Goal: Find specific page/section: Find specific page/section

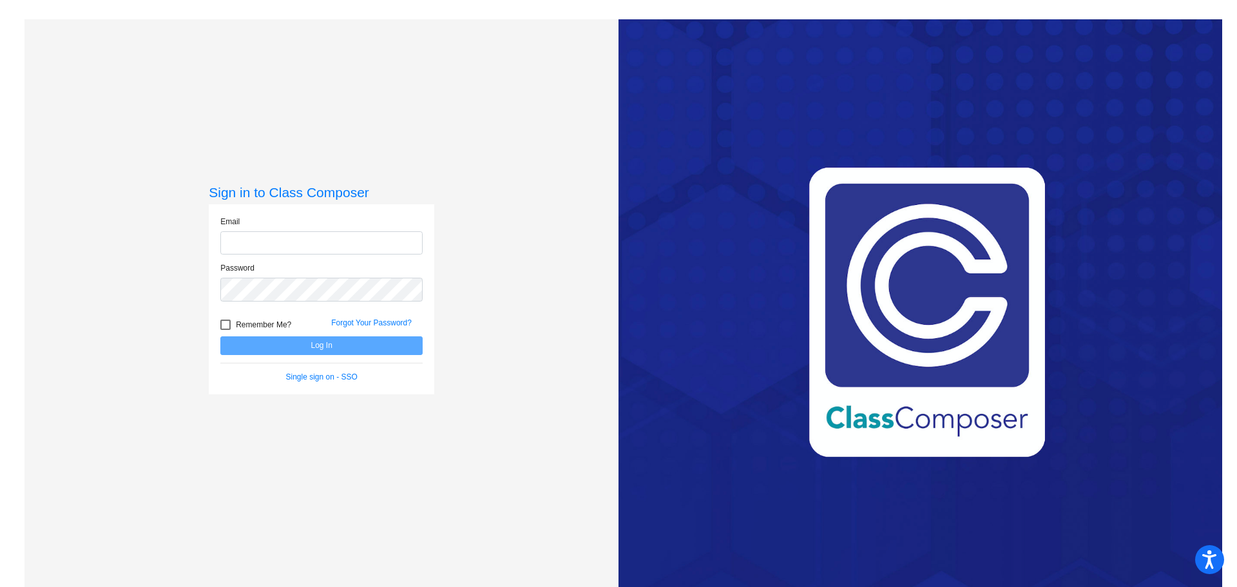
type input "[EMAIL_ADDRESS][DOMAIN_NAME]"
click at [316, 343] on button "Log In" at bounding box center [321, 345] width 202 height 19
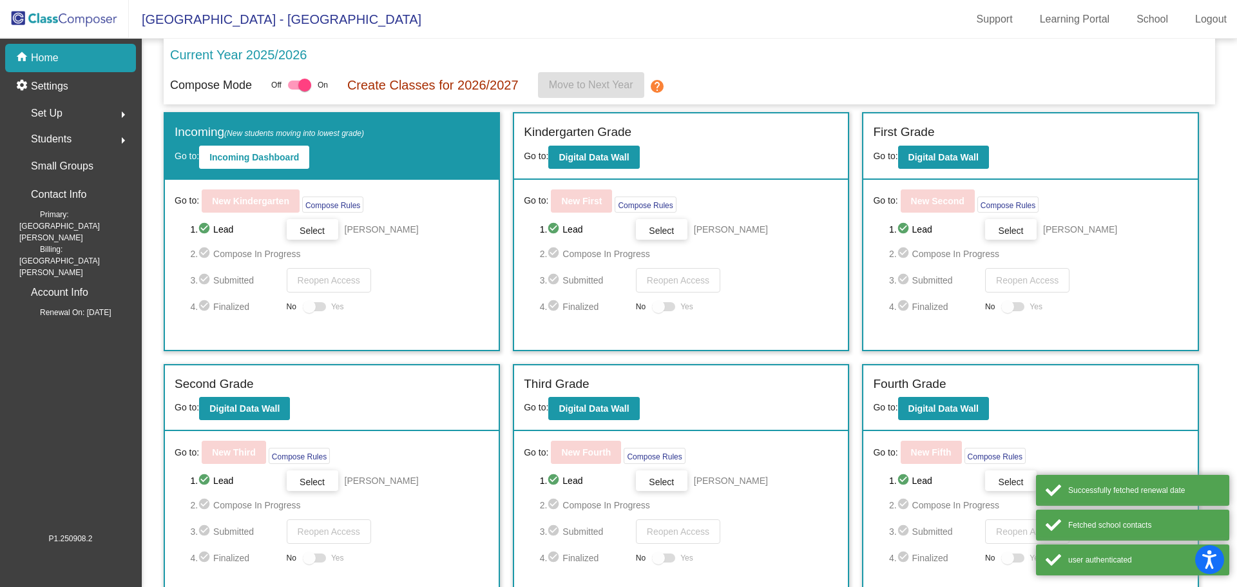
scroll to position [97, 0]
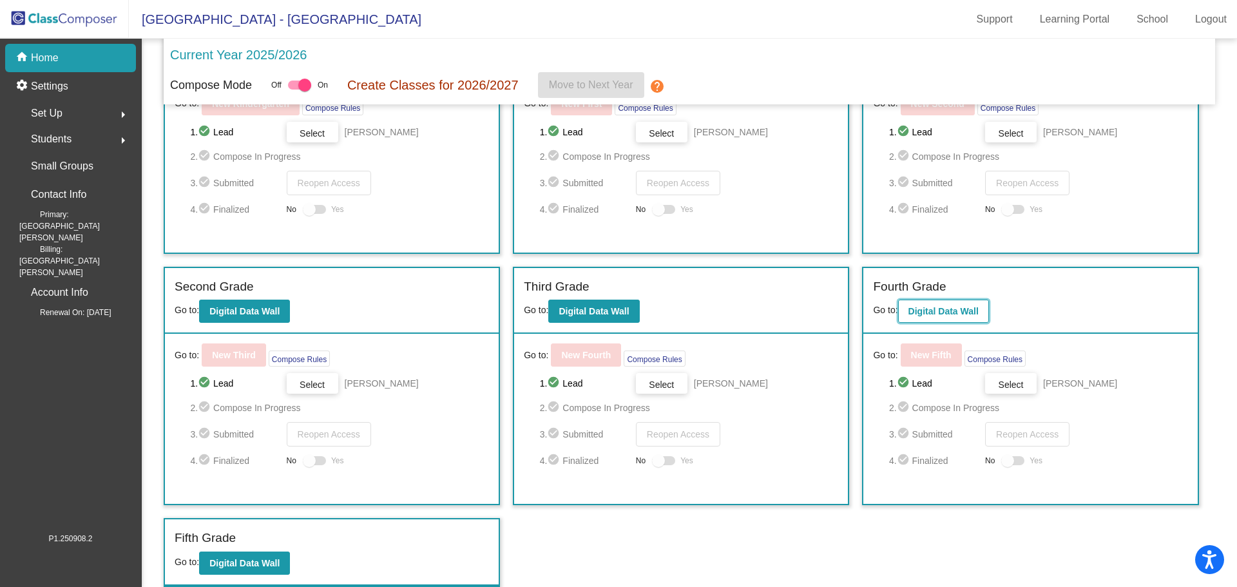
click at [922, 307] on b "Digital Data Wall" at bounding box center [943, 311] width 70 height 10
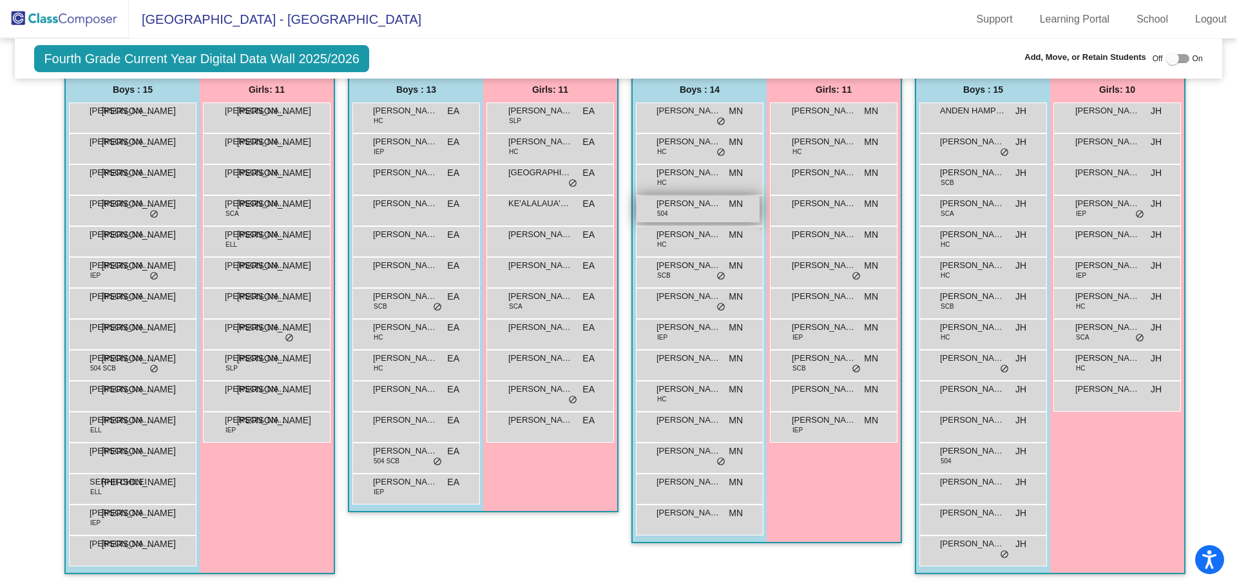
scroll to position [289, 0]
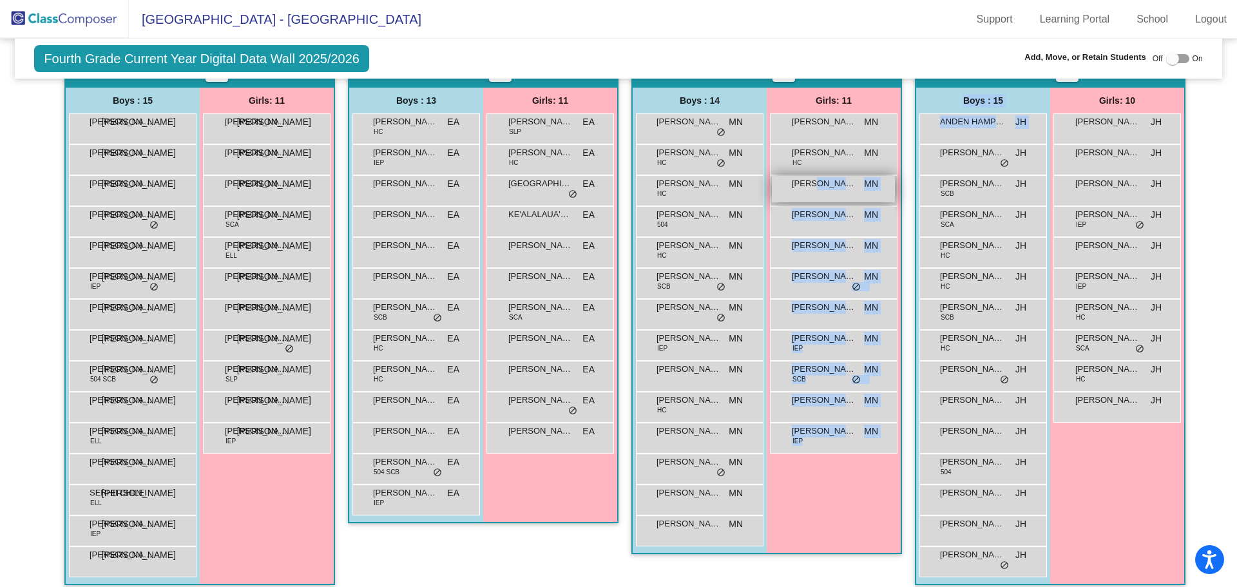
drag, startPoint x: 973, startPoint y: 166, endPoint x: 816, endPoint y: 182, distance: 158.1
click at [816, 182] on div "Hallway - Hallway Class picture_as_pdf Add Student First Name Last Name Student…" at bounding box center [617, 326] width 1187 height 542
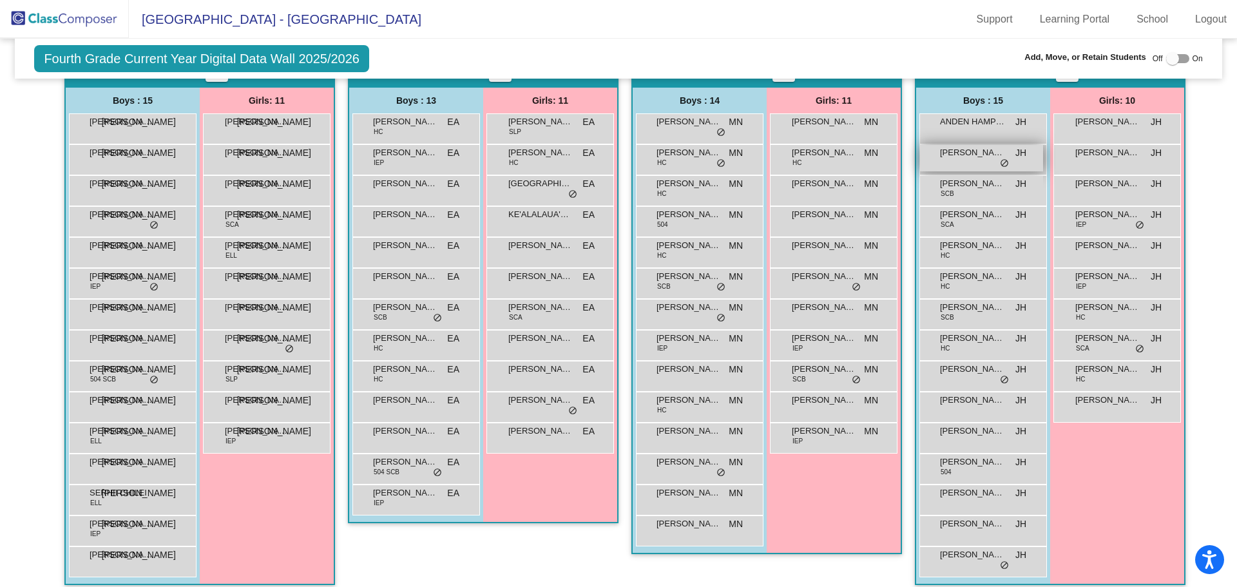
click at [940, 153] on span "[PERSON_NAME]" at bounding box center [972, 152] width 64 height 13
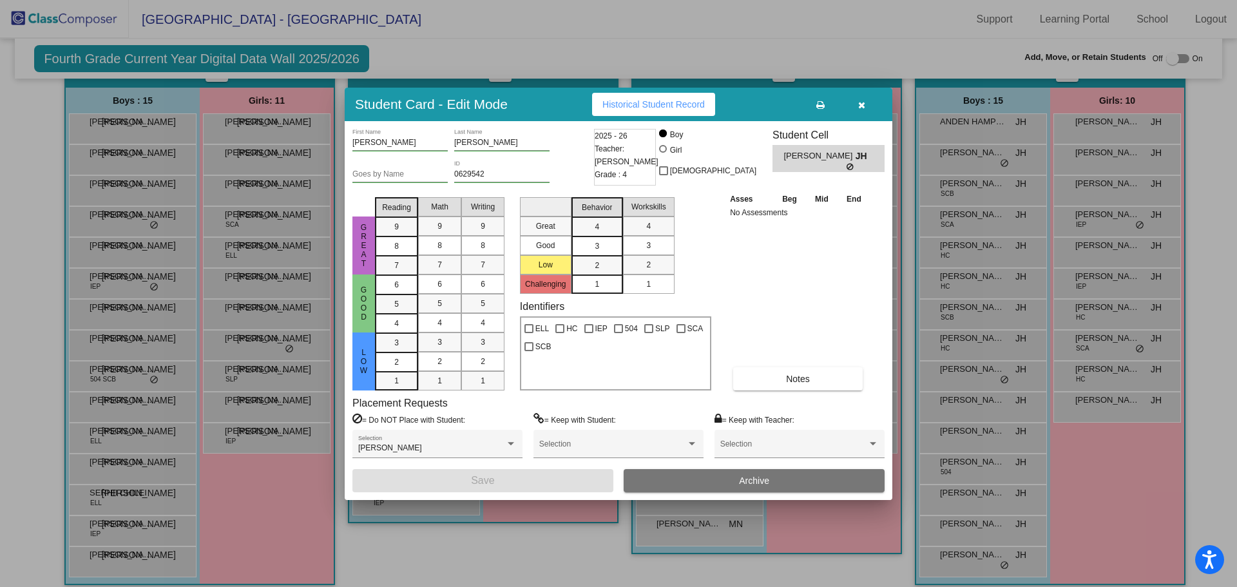
click at [861, 104] on icon "button" at bounding box center [861, 104] width 7 height 9
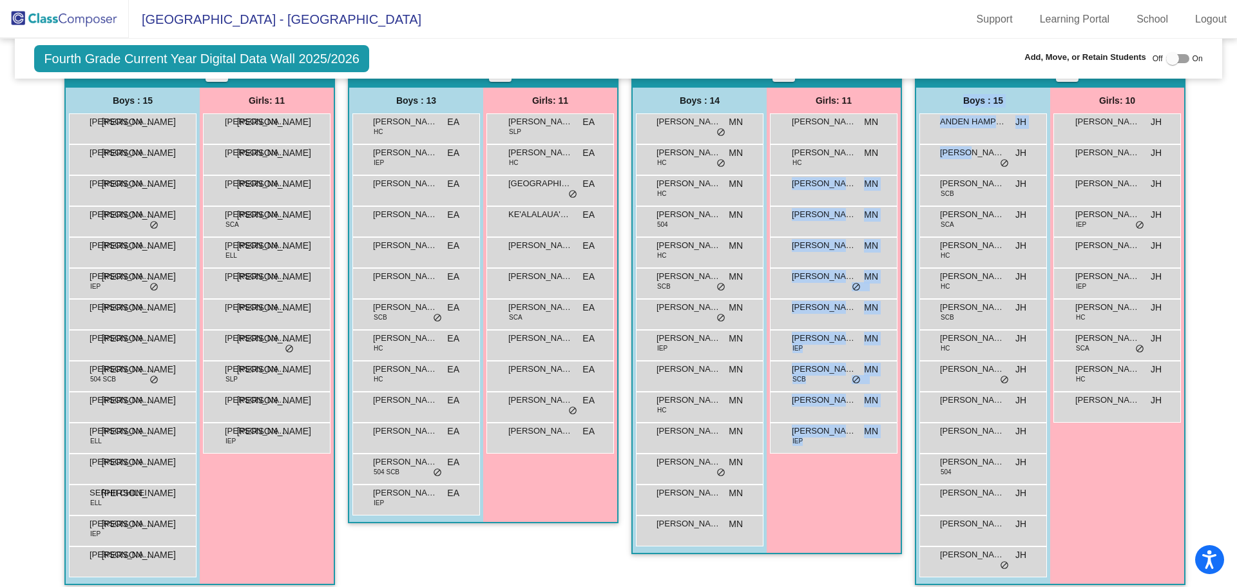
drag, startPoint x: 968, startPoint y: 150, endPoint x: 760, endPoint y: 199, distance: 213.8
click at [760, 199] on div "Hallway - Hallway Class picture_as_pdf Add Student First Name Last Name Student…" at bounding box center [617, 326] width 1187 height 542
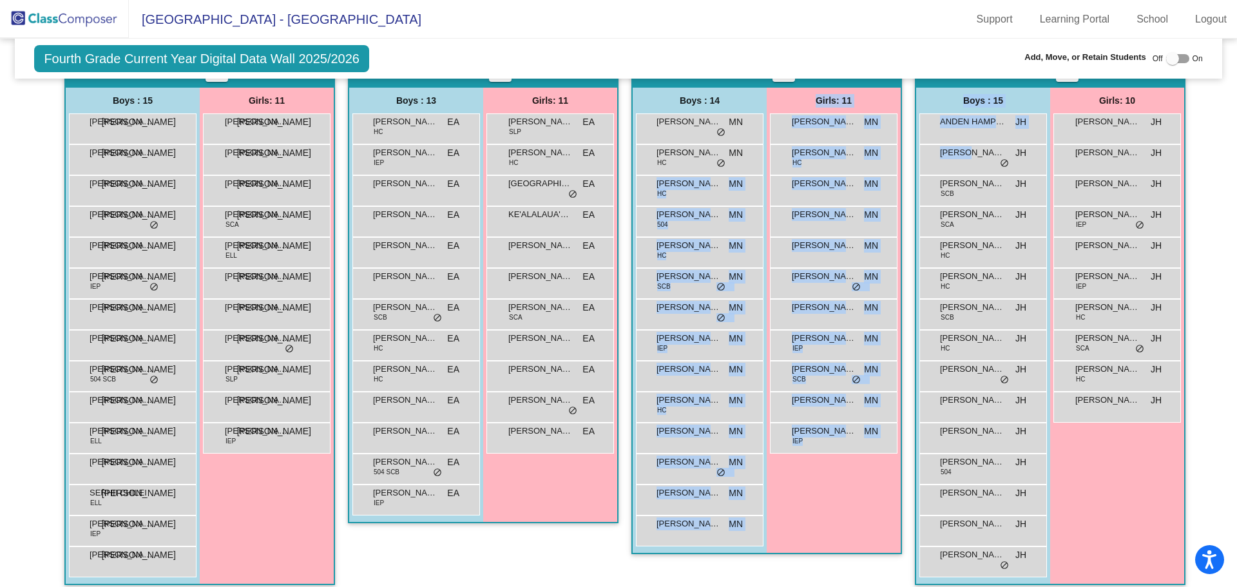
click at [1115, 457] on div "Girls: 10 [PERSON_NAME] JH lock do_not_disturb_alt [PERSON_NAME] JH lock do_not…" at bounding box center [1117, 336] width 134 height 496
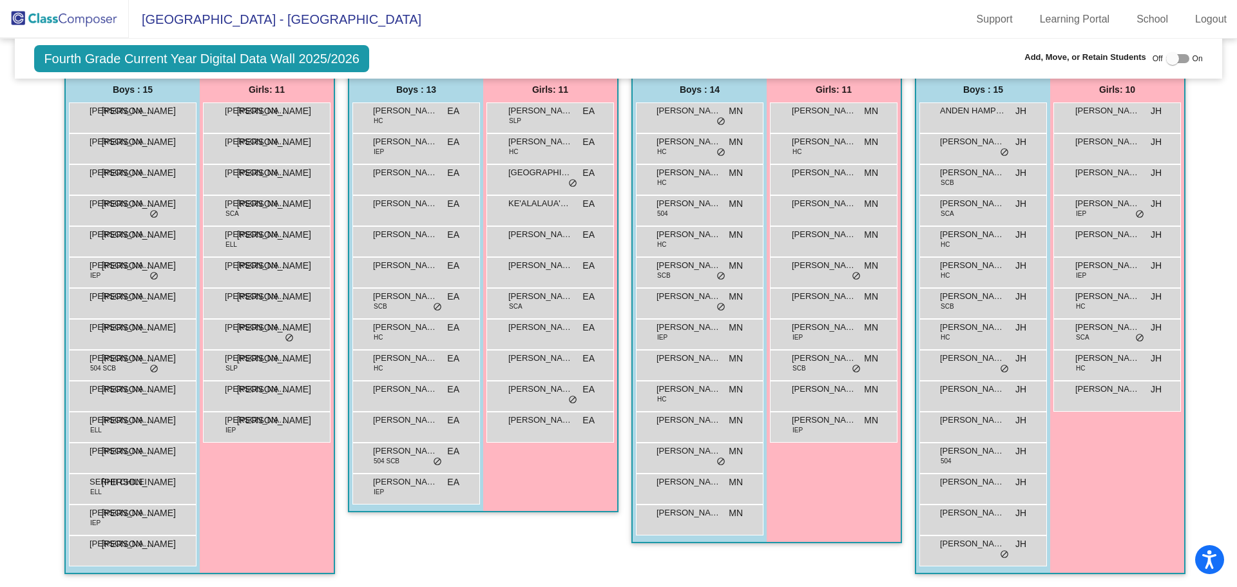
scroll to position [0, 0]
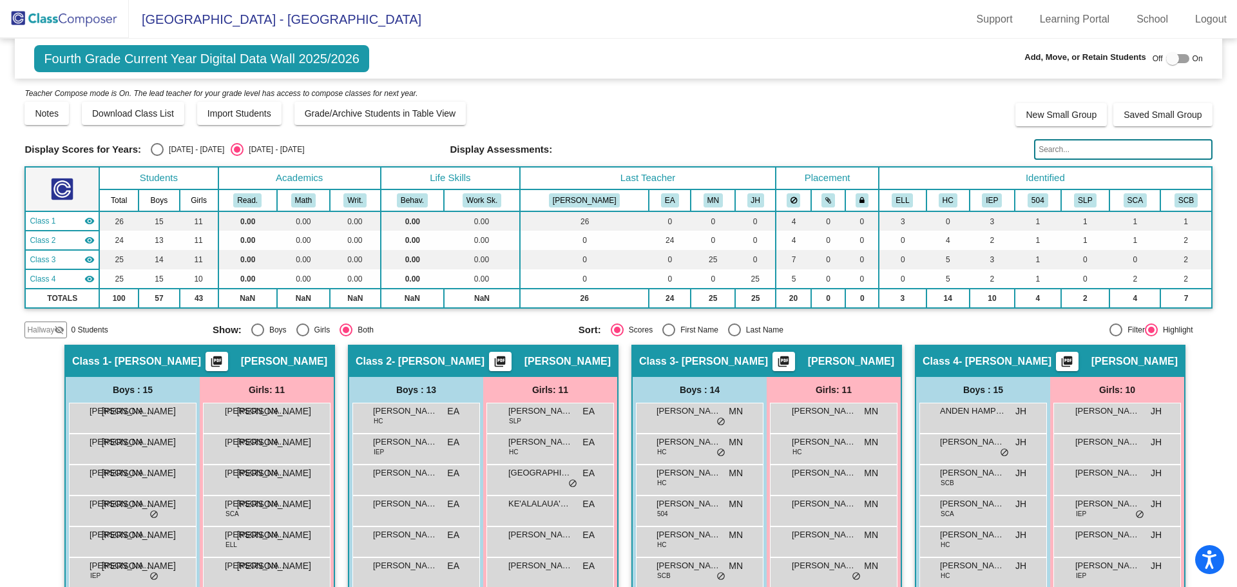
click at [93, 24] on img at bounding box center [64, 19] width 129 height 38
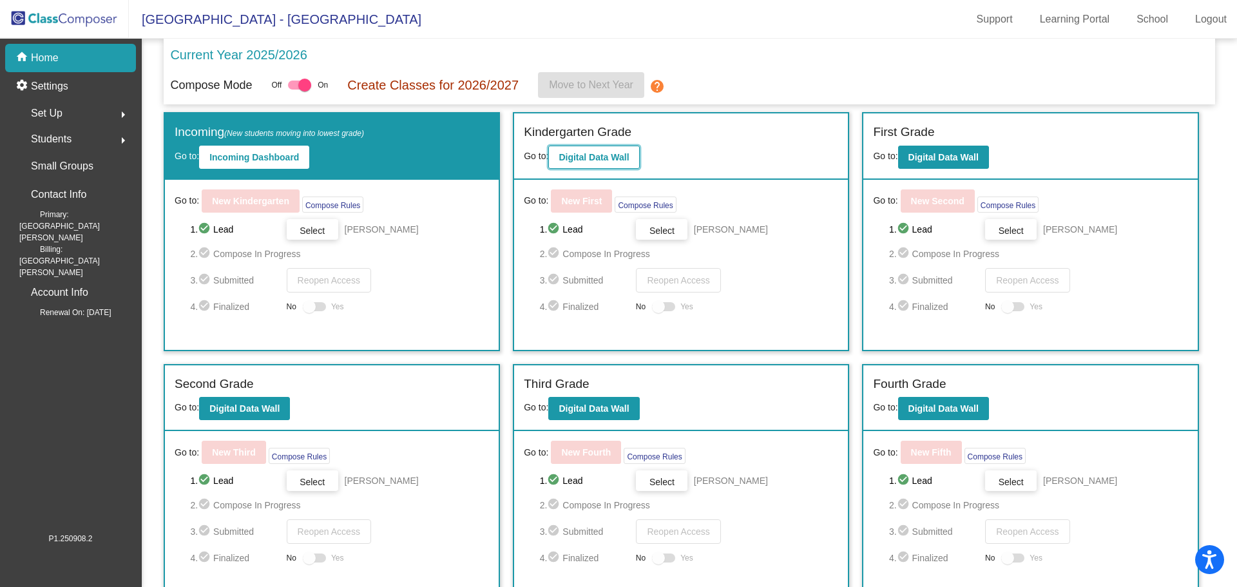
click at [616, 154] on b "Digital Data Wall" at bounding box center [594, 157] width 70 height 10
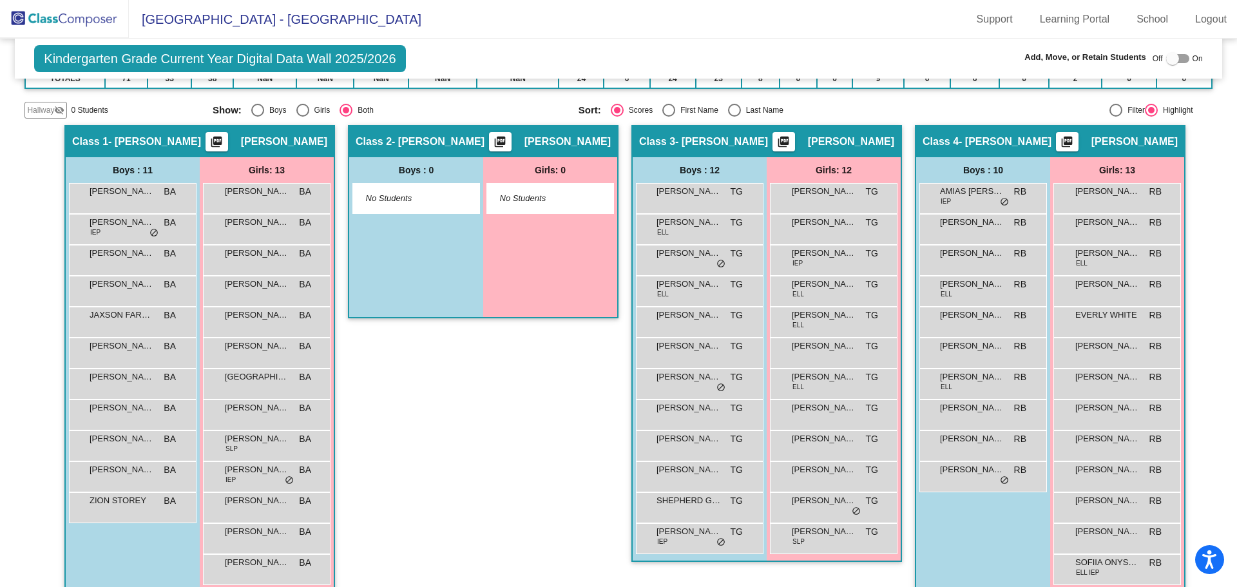
scroll to position [230, 0]
